Goal: Information Seeking & Learning: Learn about a topic

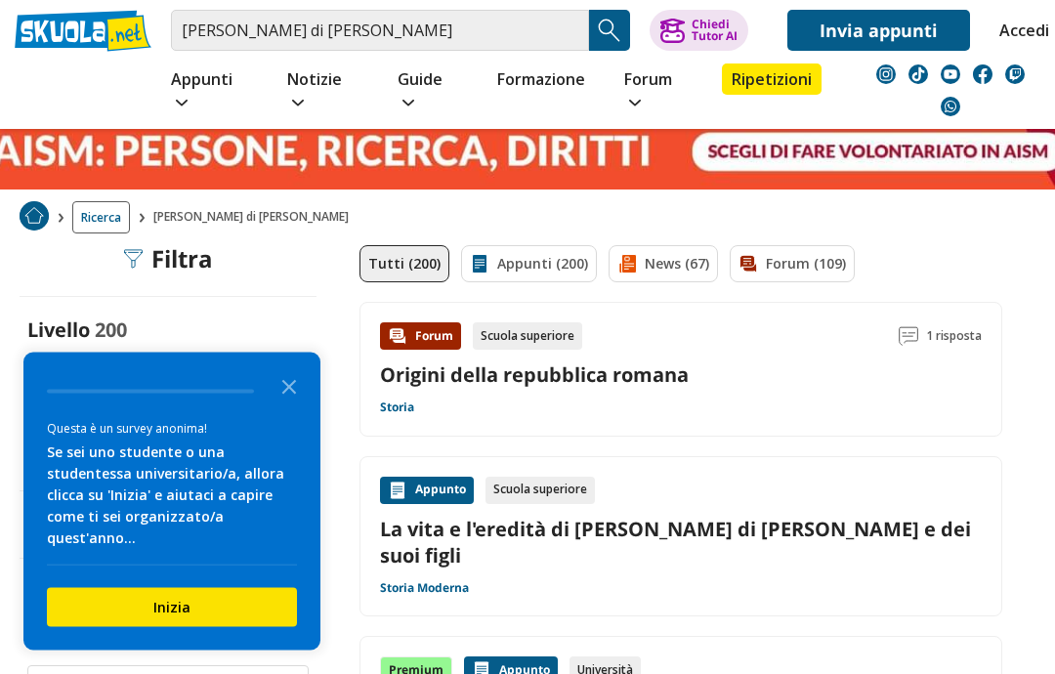
scroll to position [37, 0]
click at [298, 406] on icon "Close the survey" at bounding box center [289, 385] width 39 height 39
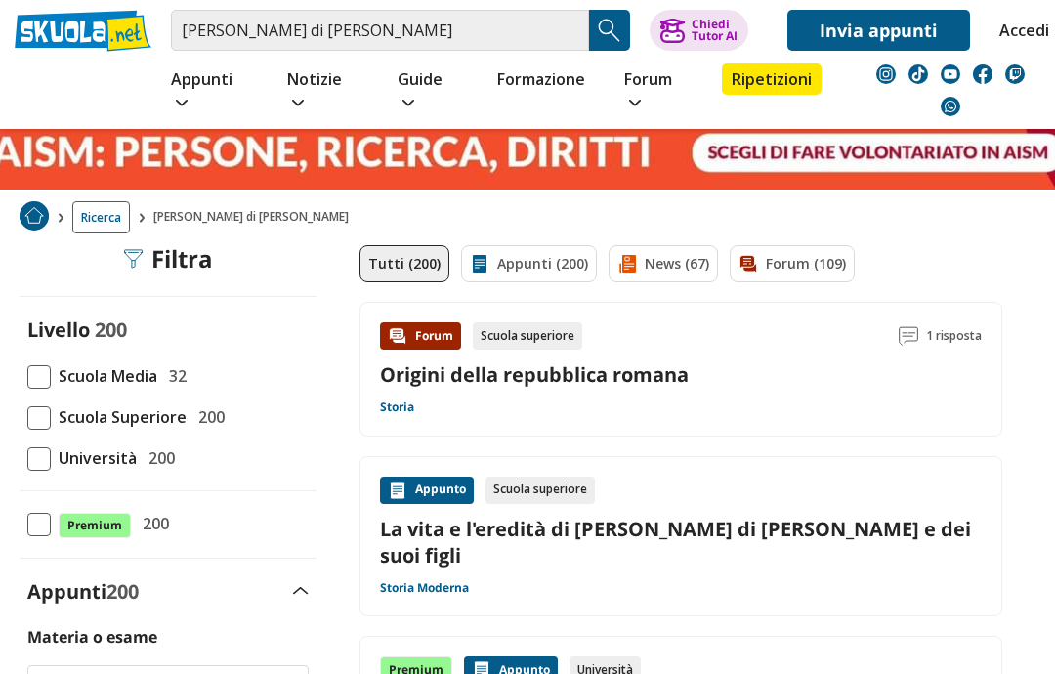
scroll to position [61, 0]
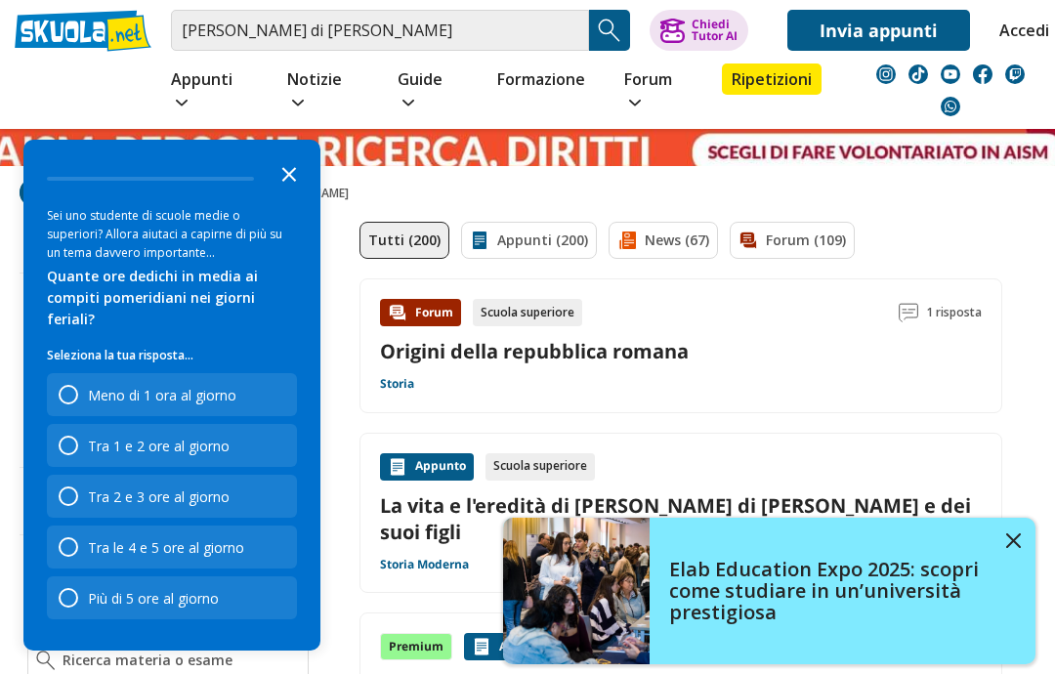
click at [289, 193] on button "Close the survey" at bounding box center [289, 172] width 39 height 39
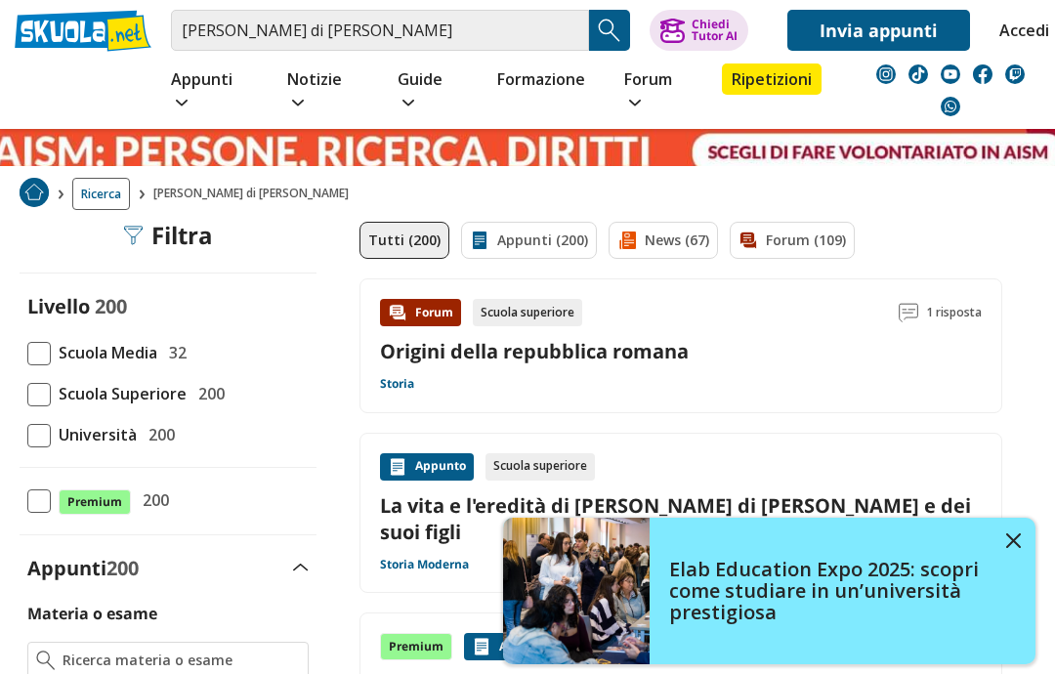
click at [293, 193] on div "Ricerca isabella di castiglia" at bounding box center [527, 194] width 1055 height 56
click at [38, 342] on span at bounding box center [38, 353] width 23 height 23
click at [27, 353] on input "Scuola Media 32" at bounding box center [27, 353] width 0 height 0
checkbox input "true"
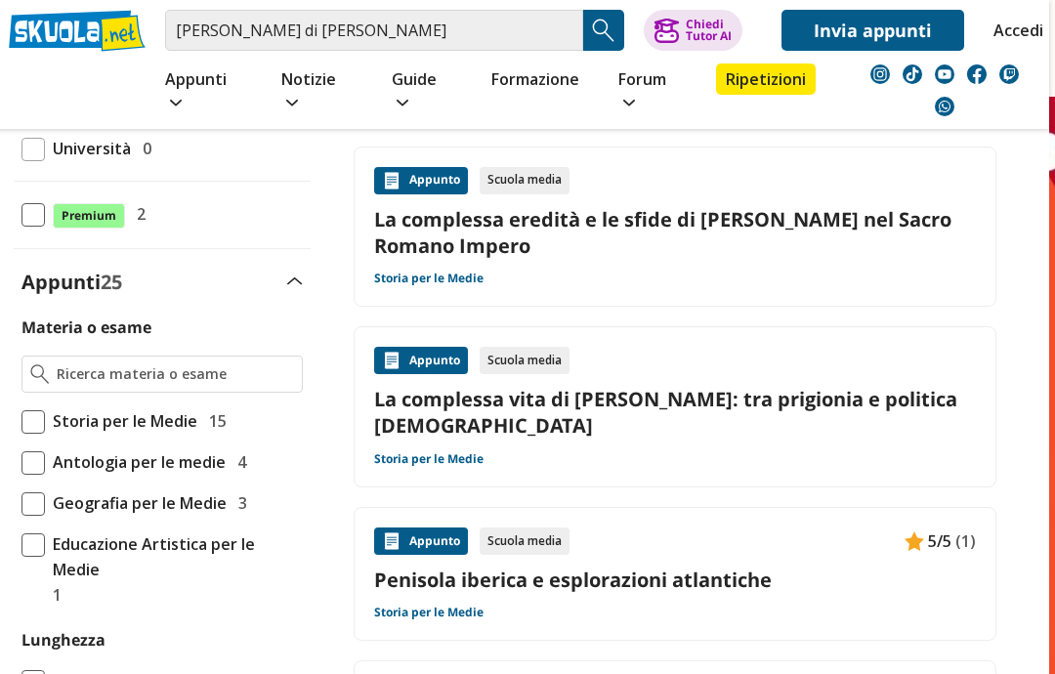
scroll to position [347, 6]
click at [32, 408] on label "Storia per le Medie 15" at bounding box center [161, 420] width 281 height 25
click at [21, 421] on input "Storia per le Medie 15" at bounding box center [21, 421] width 0 height 0
checkbox input "true"
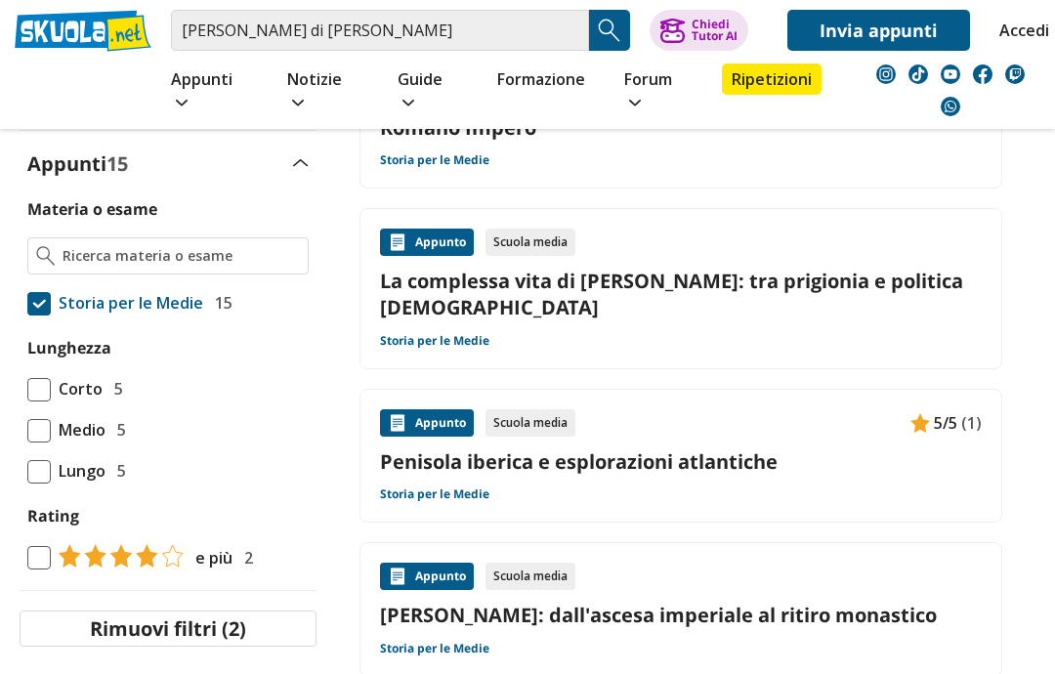
scroll to position [455, 0]
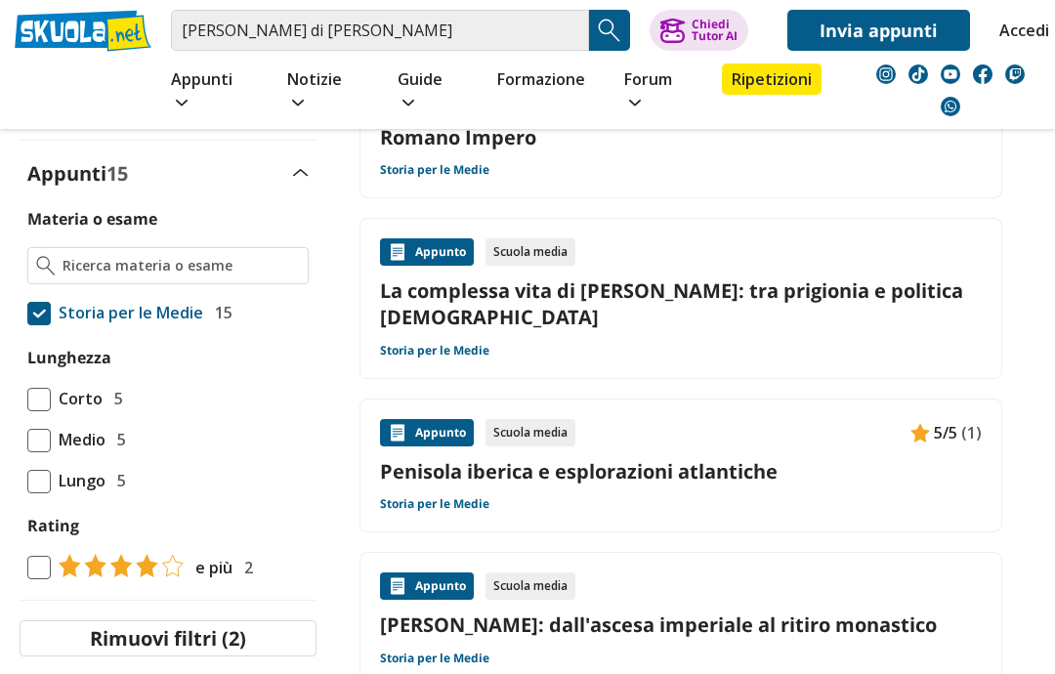
click at [44, 470] on span at bounding box center [38, 481] width 23 height 23
click at [27, 481] on input "Lungo 5" at bounding box center [27, 481] width 0 height 0
checkbox input "true"
